Goal: Connect with others: Connect with others

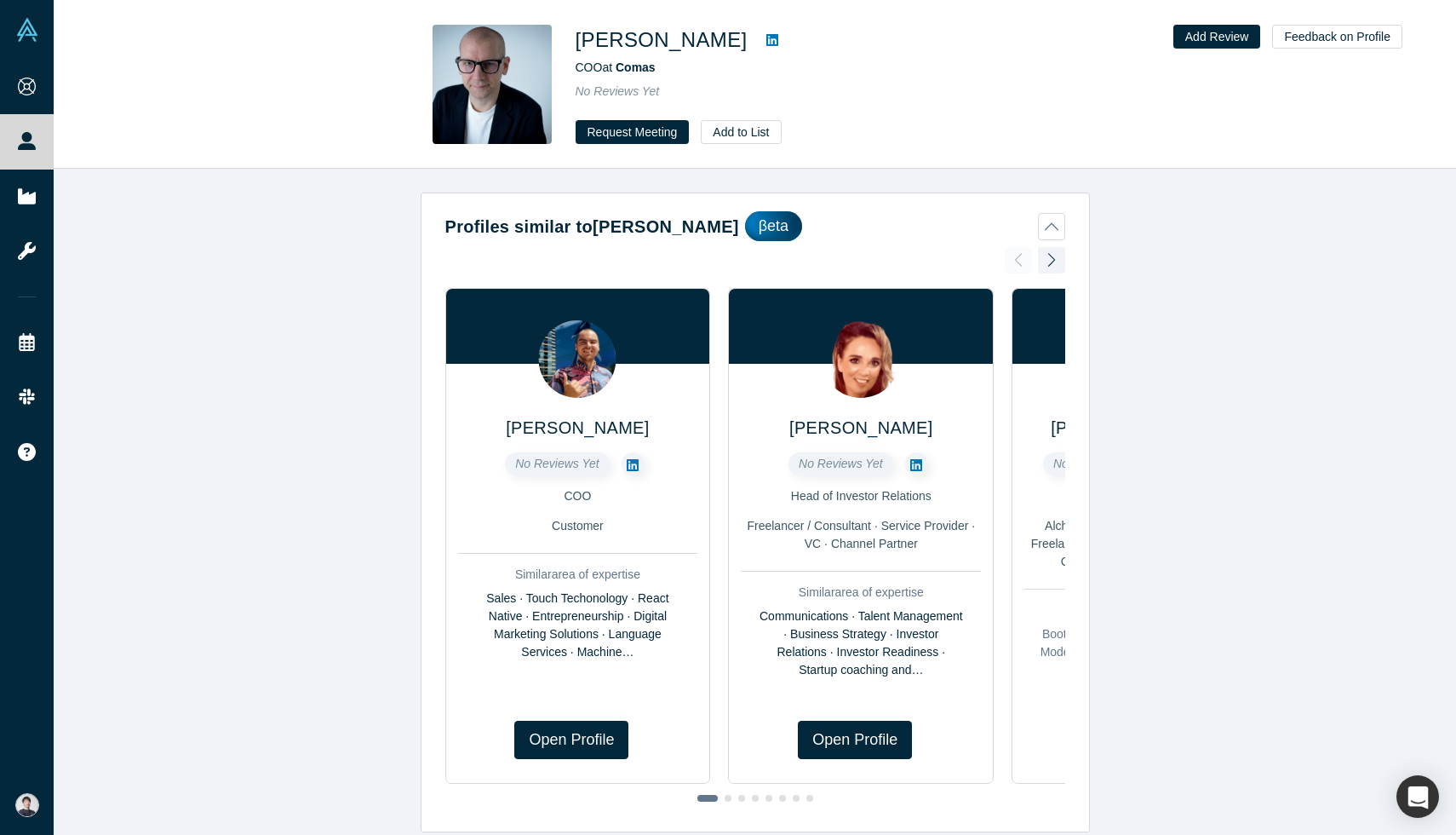
click at [775, 39] on link at bounding box center [772, 39] width 26 height 21
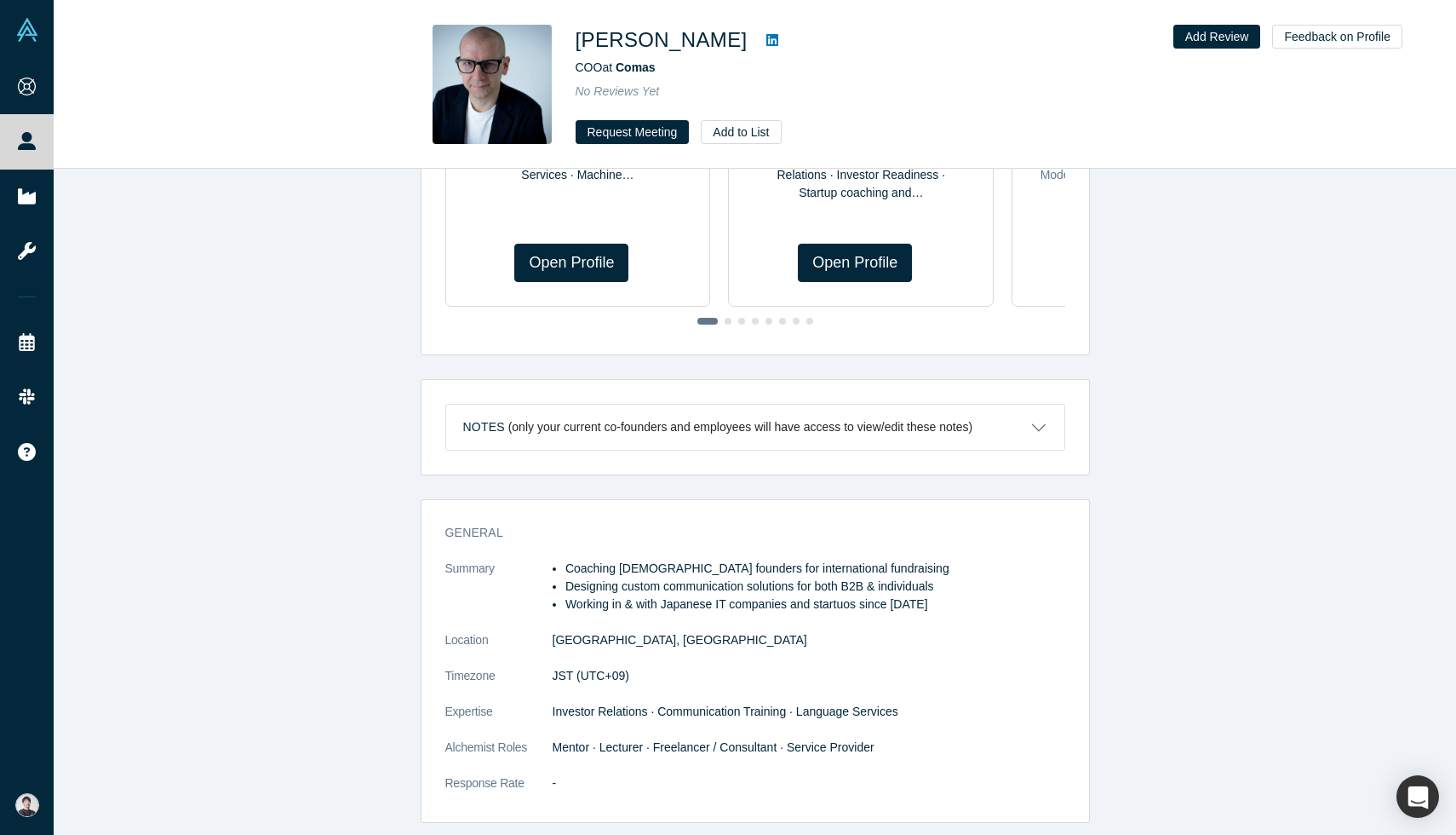
scroll to position [376, 0]
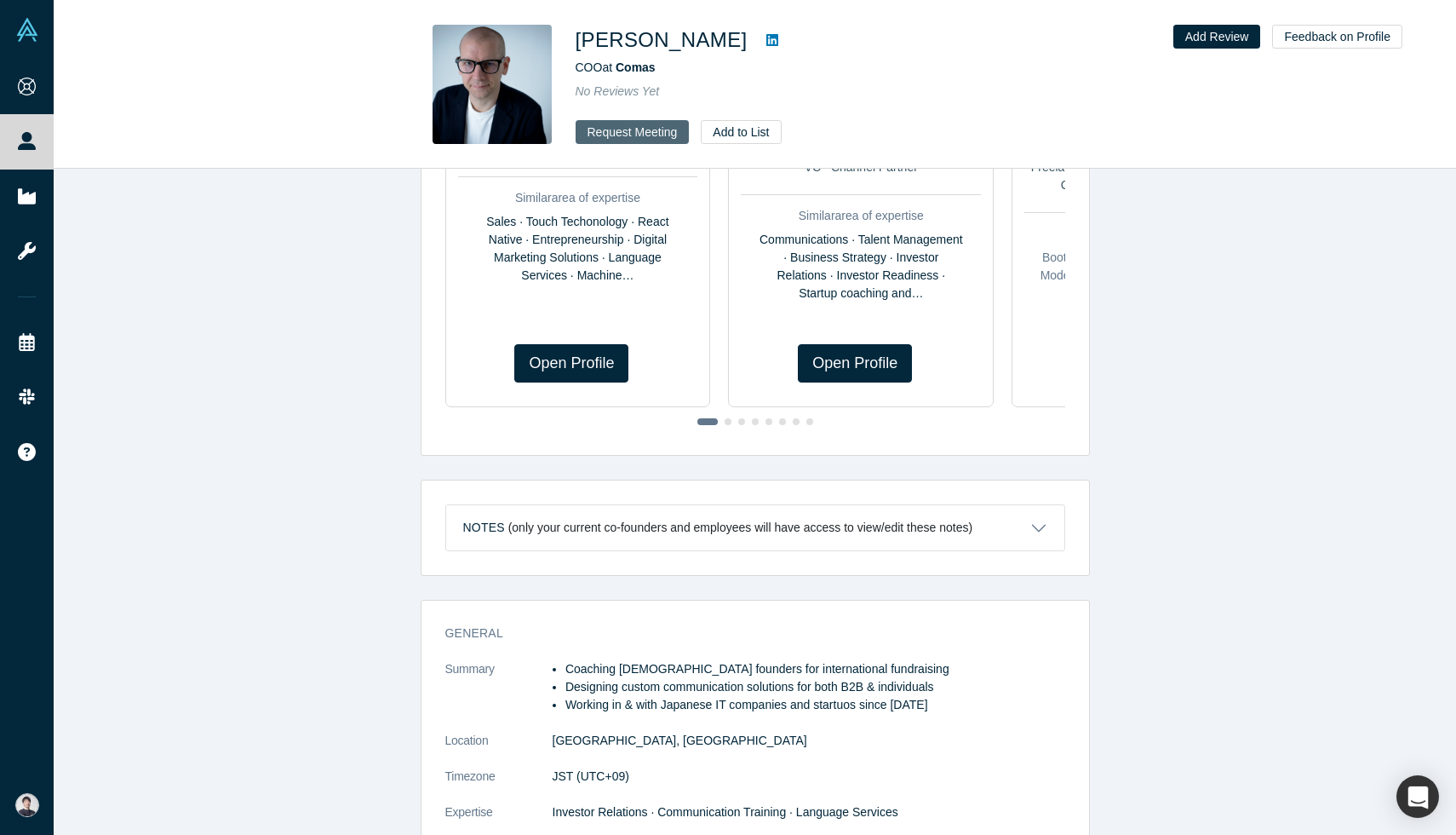
click at [630, 122] on button "Request Meeting" at bounding box center [632, 132] width 114 height 24
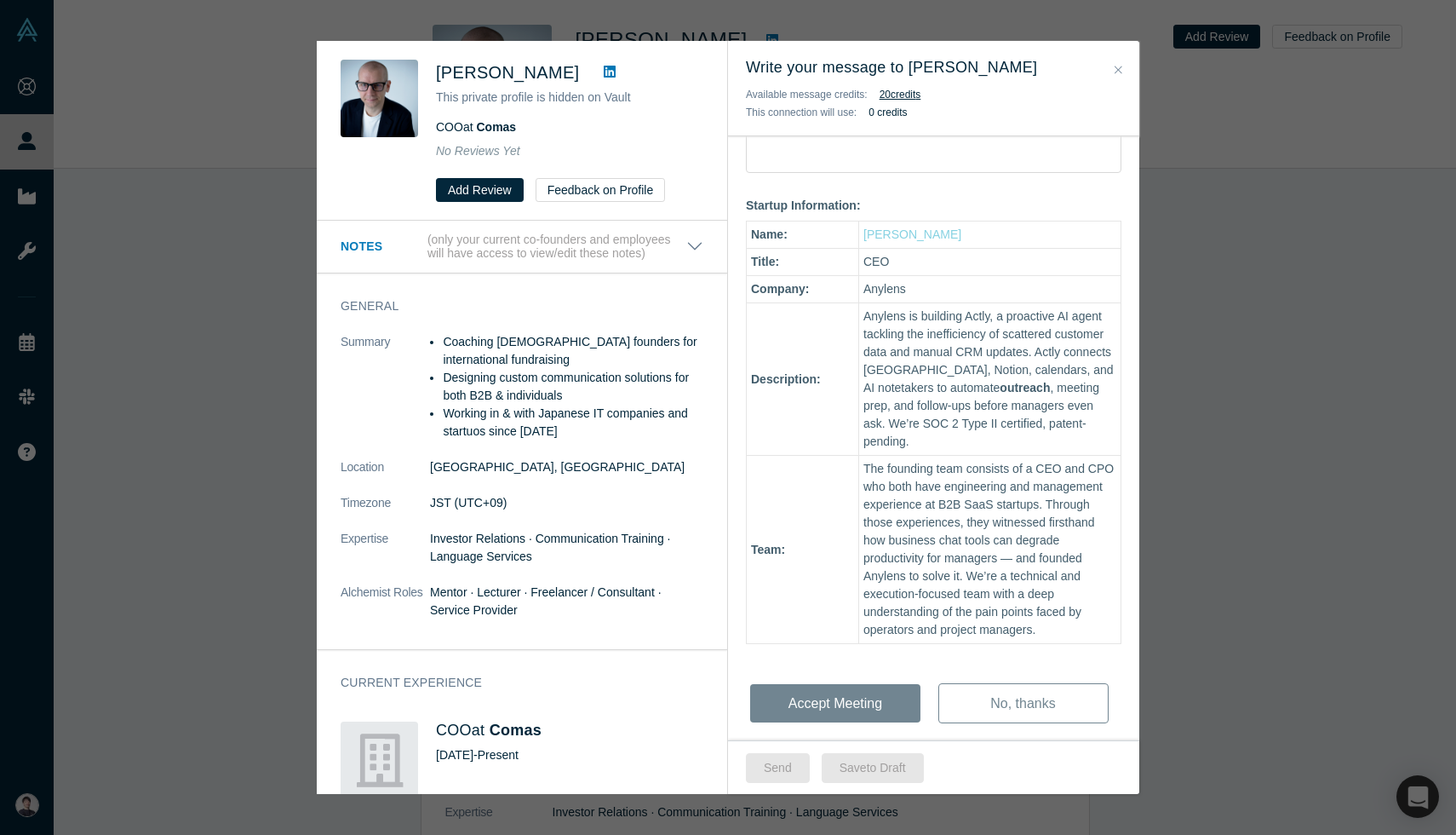
scroll to position [387, 0]
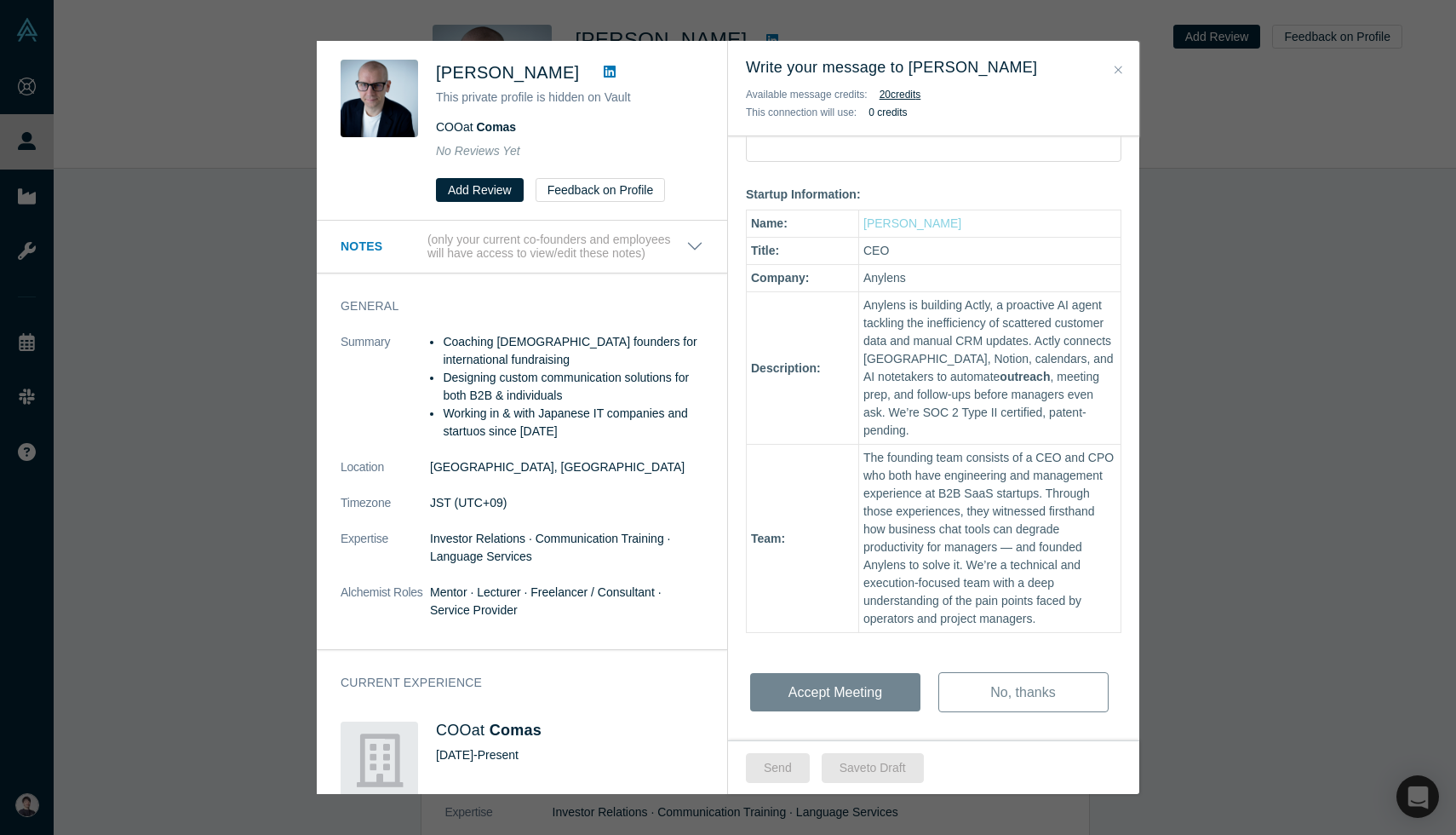
click at [233, 420] on div "[PERSON_NAME] This private profile is hidden on Vault COO at Comas No Reviews Y…" at bounding box center [728, 418] width 1456 height 835
